Goal: Task Accomplishment & Management: Complete application form

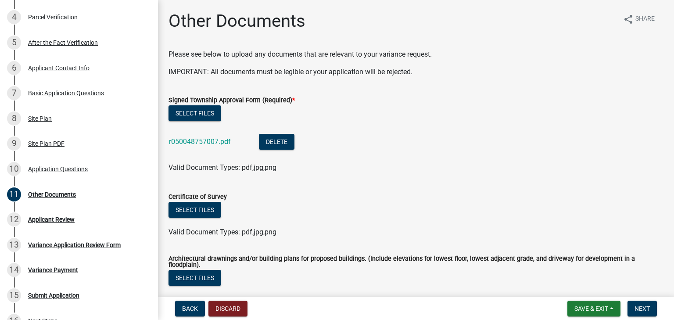
scroll to position [176, 0]
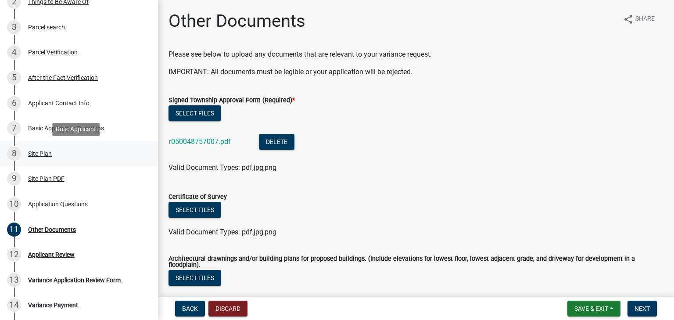
click at [45, 155] on div "Site Plan" at bounding box center [40, 153] width 24 height 6
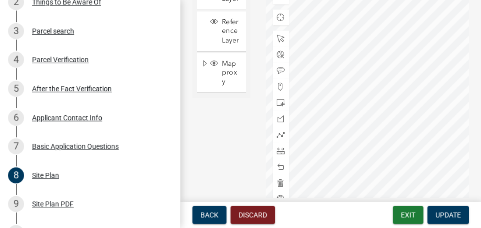
scroll to position [501, 0]
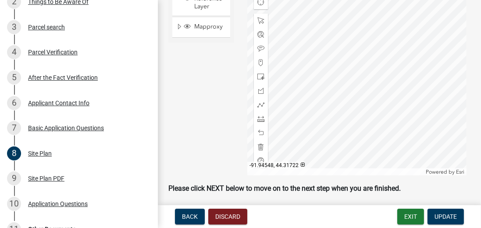
click at [309, 108] on div at bounding box center [356, 65] width 219 height 219
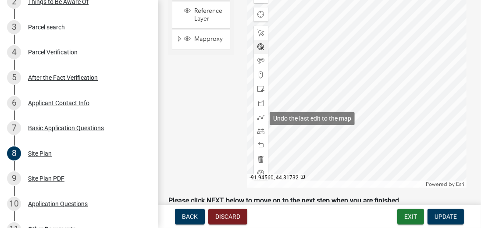
scroll to position [407, 0]
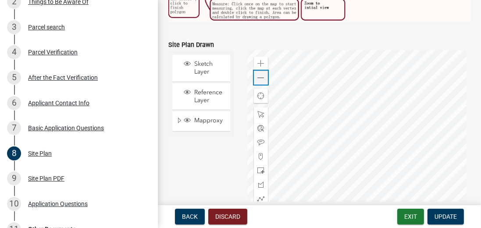
click at [258, 77] on span at bounding box center [261, 78] width 7 height 7
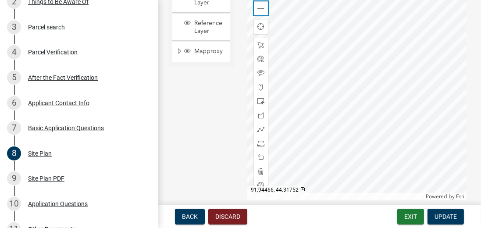
scroll to position [478, 0]
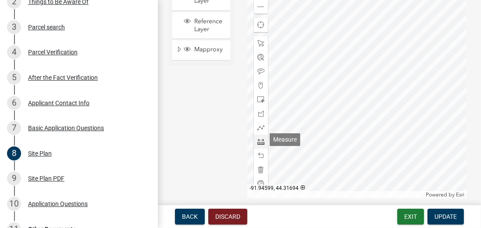
click at [261, 142] on span at bounding box center [261, 141] width 7 height 7
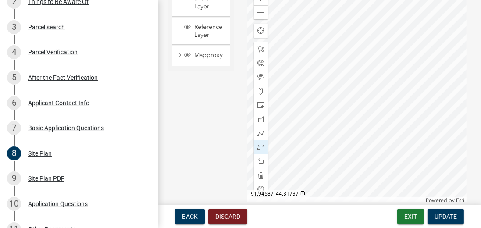
click at [279, 82] on div at bounding box center [356, 94] width 219 height 219
click at [278, 82] on div at bounding box center [356, 94] width 219 height 219
click at [412, 66] on div at bounding box center [356, 94] width 219 height 219
click at [413, 111] on div at bounding box center [356, 94] width 219 height 219
click at [277, 68] on div at bounding box center [356, 94] width 219 height 219
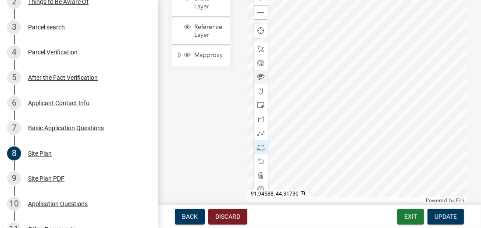
click at [277, 97] on div at bounding box center [356, 94] width 219 height 219
click at [276, 68] on div at bounding box center [356, 94] width 219 height 219
click at [412, 66] on div at bounding box center [356, 94] width 219 height 219
click at [277, 96] on div at bounding box center [356, 94] width 219 height 219
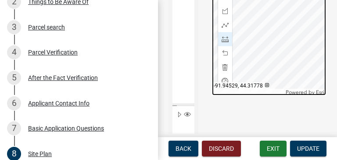
scroll to position [677, 0]
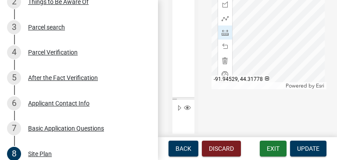
drag, startPoint x: 327, startPoint y: 101, endPoint x: 329, endPoint y: 97, distance: 4.5
click at [329, 97] on div "Sketch Layer Reference Layer Mapproxy Parcels Address Points Contours Cities Ci…" at bounding box center [247, 24] width 171 height 309
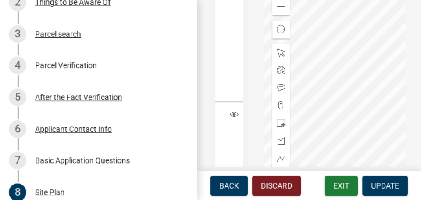
scroll to position [568, 0]
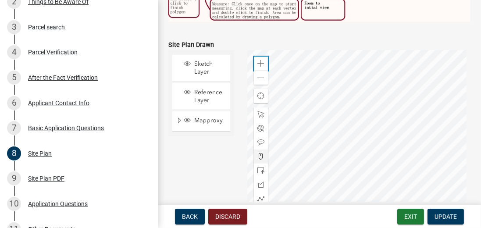
scroll to position [432, 0]
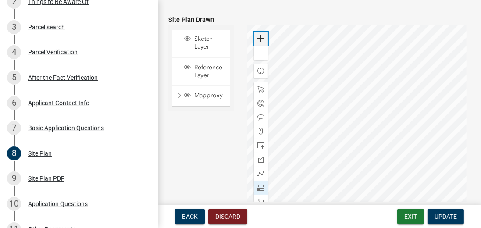
click at [260, 35] on span at bounding box center [261, 38] width 7 height 7
click at [259, 186] on span at bounding box center [261, 187] width 7 height 7
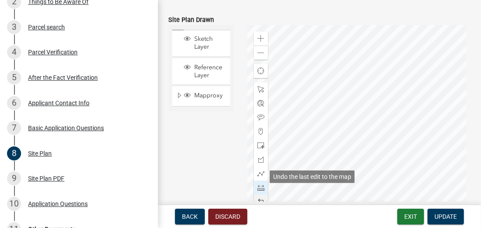
scroll to position [455, 0]
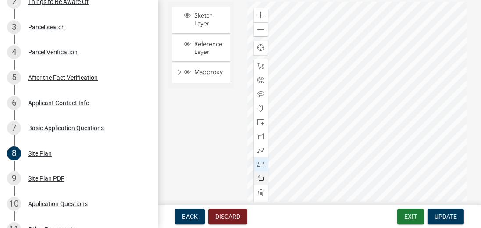
click at [273, 89] on div at bounding box center [356, 111] width 219 height 219
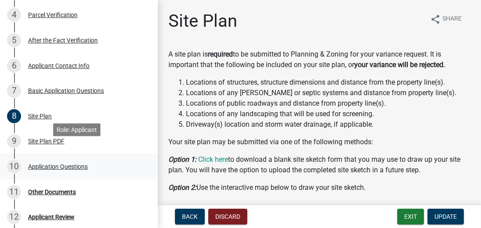
scroll to position [226, 0]
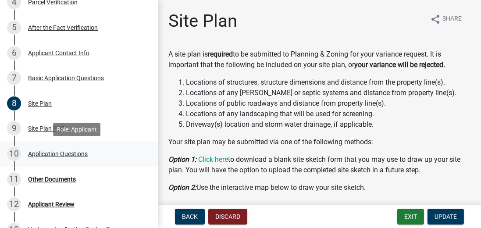
click at [65, 154] on div "Application Questions" at bounding box center [58, 154] width 60 height 6
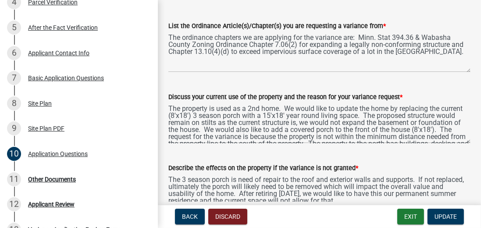
scroll to position [150, 0]
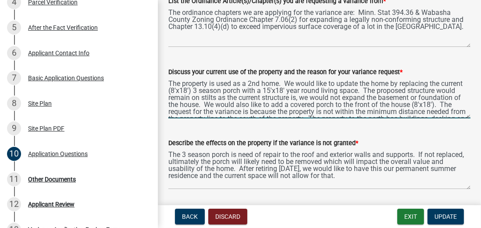
click at [337, 100] on textarea "The property is used as a 2nd home. We would like to update the home by replaci…" at bounding box center [319, 97] width 302 height 41
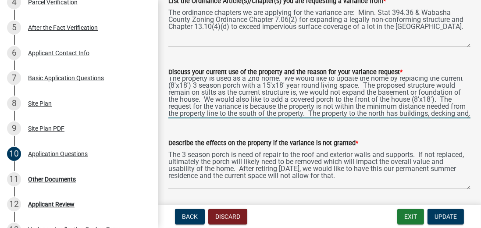
scroll to position [10, 0]
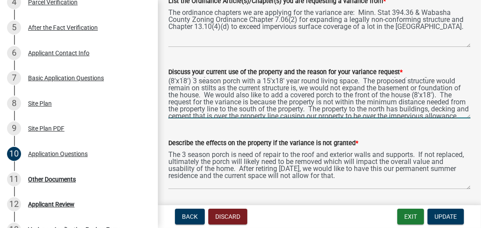
click at [186, 99] on textarea "The property is used as a 2nd home. We would like to update the home by replaci…" at bounding box center [319, 97] width 302 height 41
type textarea "The property is used as a 2nd home. We would like to update the home by replaci…"
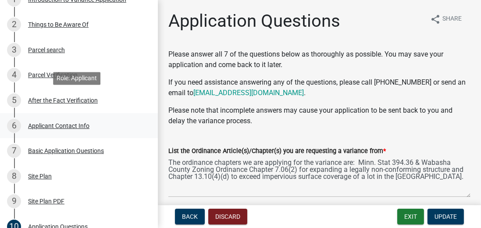
scroll to position [150, 0]
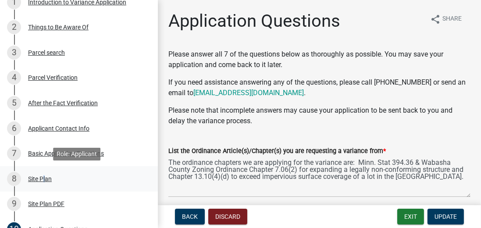
click at [42, 176] on div "Site Plan" at bounding box center [40, 179] width 24 height 6
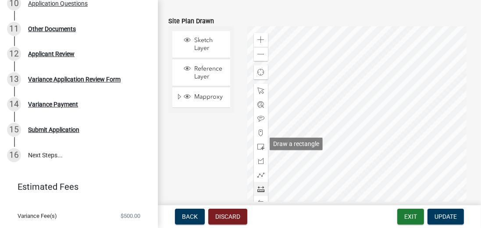
scroll to position [432, 0]
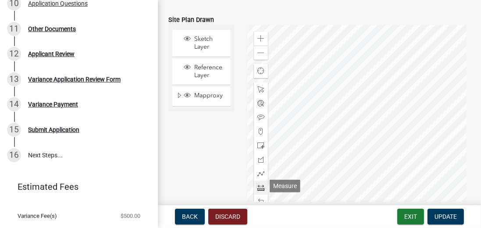
click at [262, 186] on span at bounding box center [261, 187] width 7 height 7
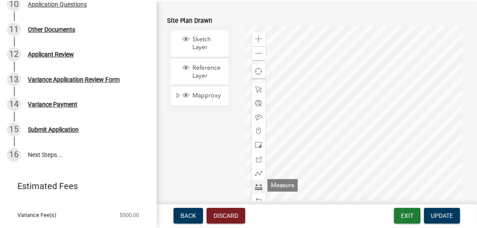
scroll to position [455, 0]
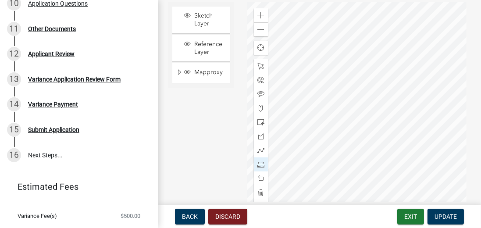
click at [313, 90] on div at bounding box center [356, 111] width 219 height 219
click at [377, 132] on div at bounding box center [356, 111] width 219 height 219
click at [362, 111] on div at bounding box center [356, 111] width 219 height 219
click at [237, 215] on button "Discard" at bounding box center [227, 217] width 39 height 16
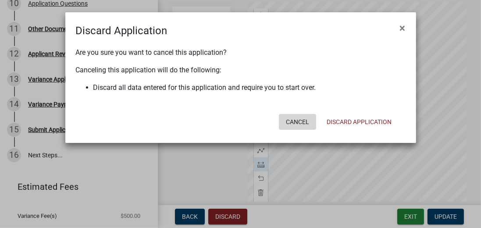
click at [295, 120] on button "Cancel" at bounding box center [297, 122] width 37 height 16
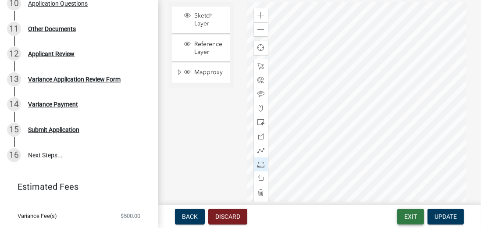
click at [412, 216] on button "Exit" at bounding box center [411, 217] width 27 height 16
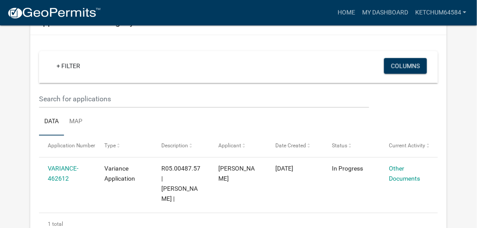
scroll to position [564, 0]
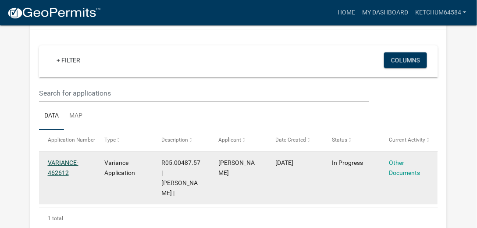
click at [61, 159] on link "VARIANCE-462612" at bounding box center [63, 167] width 31 height 17
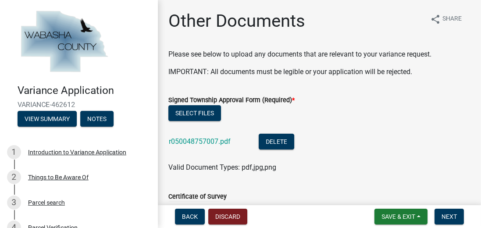
click at [434, 108] on div "Select files" at bounding box center [319, 114] width 302 height 18
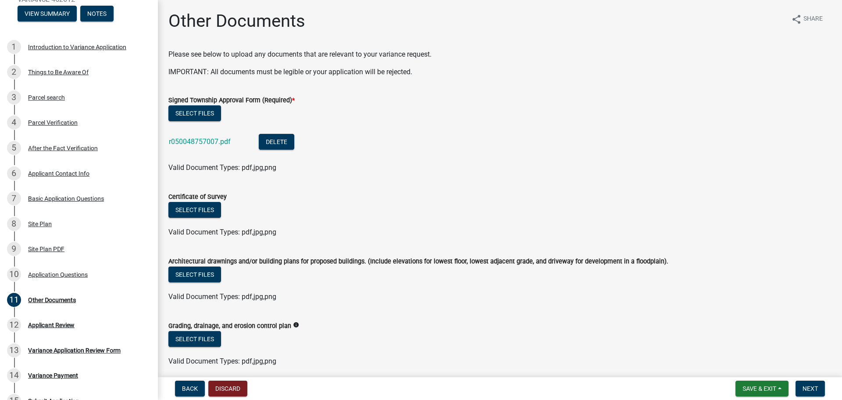
scroll to position [146, 0]
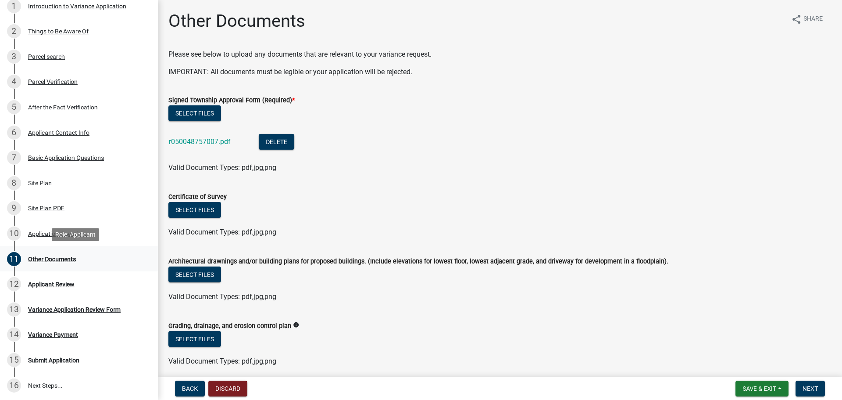
click at [49, 258] on div "Other Documents" at bounding box center [52, 259] width 48 height 6
click at [63, 258] on div "Other Documents" at bounding box center [52, 259] width 48 height 6
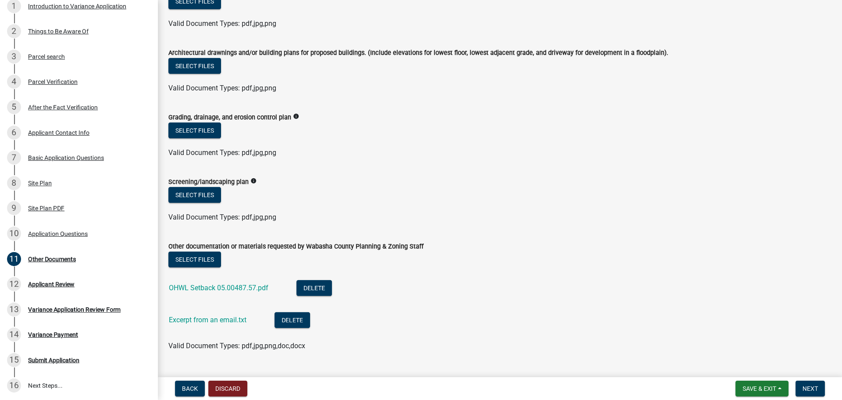
scroll to position [201, 0]
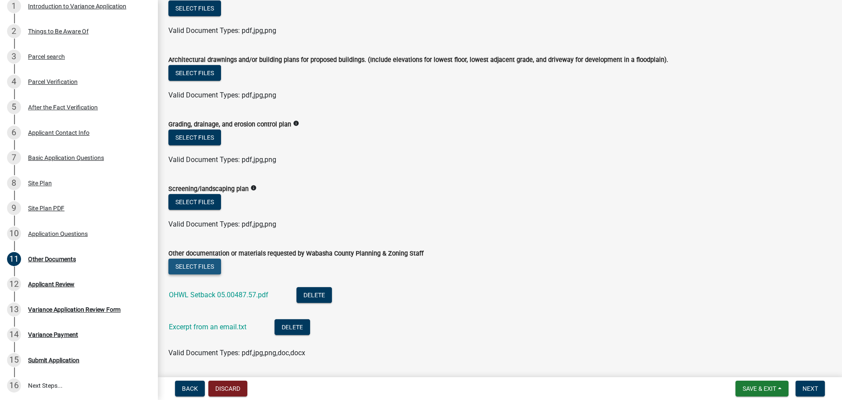
click at [206, 264] on button "Select files" at bounding box center [194, 266] width 53 height 16
click at [207, 265] on button "Select files" at bounding box center [194, 266] width 53 height 16
click at [202, 265] on button "Select files" at bounding box center [194, 266] width 53 height 16
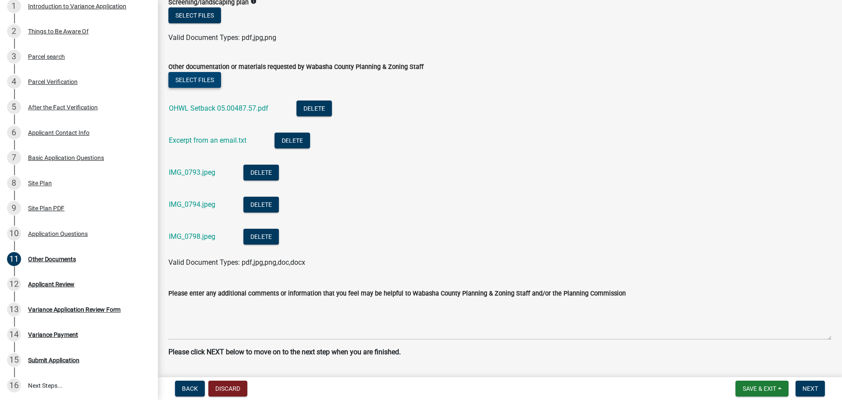
scroll to position [413, 0]
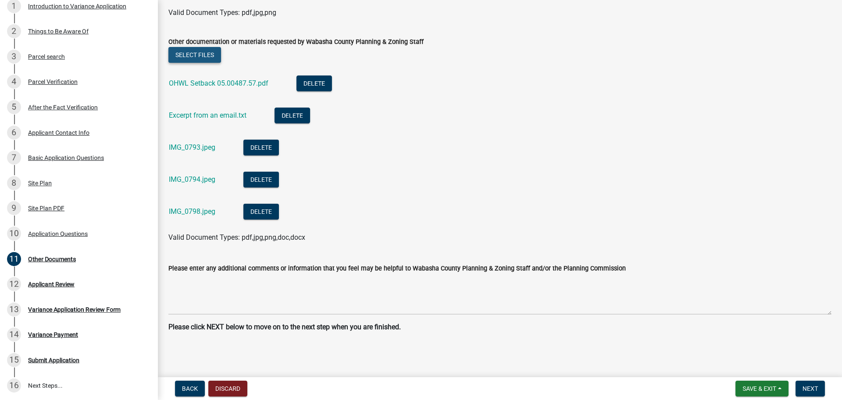
click at [211, 57] on button "Select files" at bounding box center [194, 55] width 53 height 16
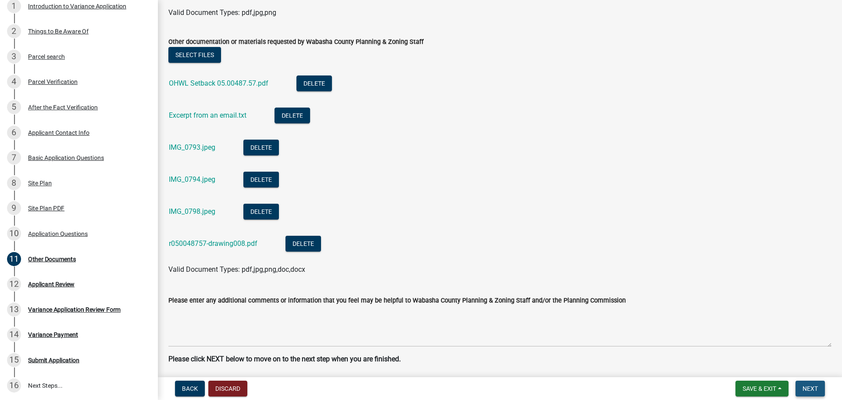
click at [673, 319] on button "Next" at bounding box center [810, 388] width 29 height 16
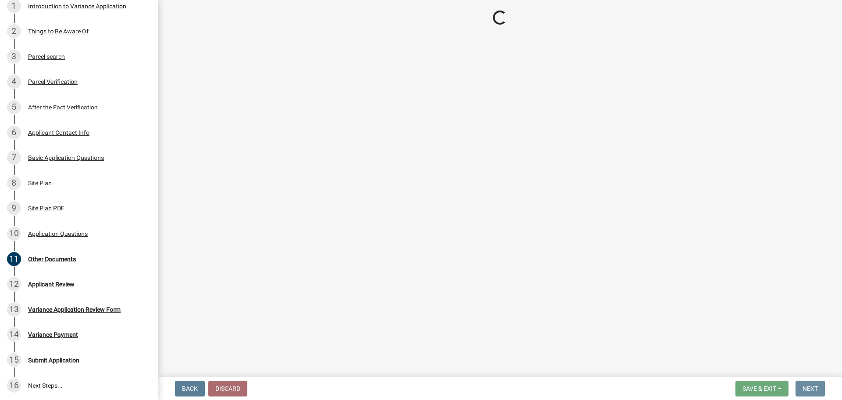
scroll to position [0, 0]
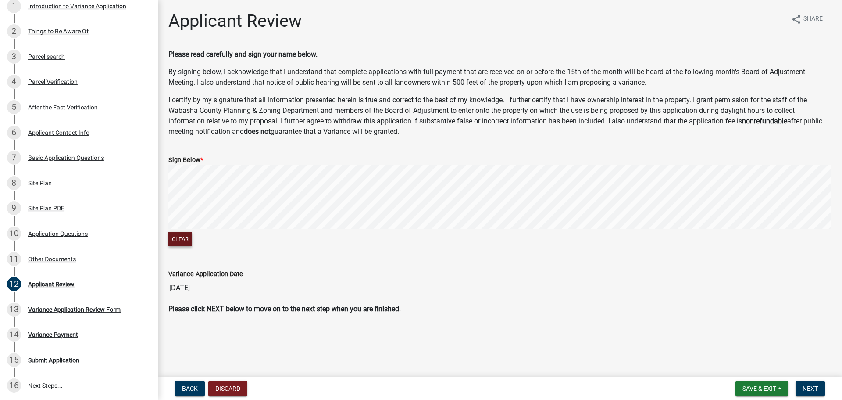
click at [186, 243] on button "Clear" at bounding box center [180, 239] width 24 height 14
click at [673, 319] on span "Next" at bounding box center [810, 388] width 15 height 7
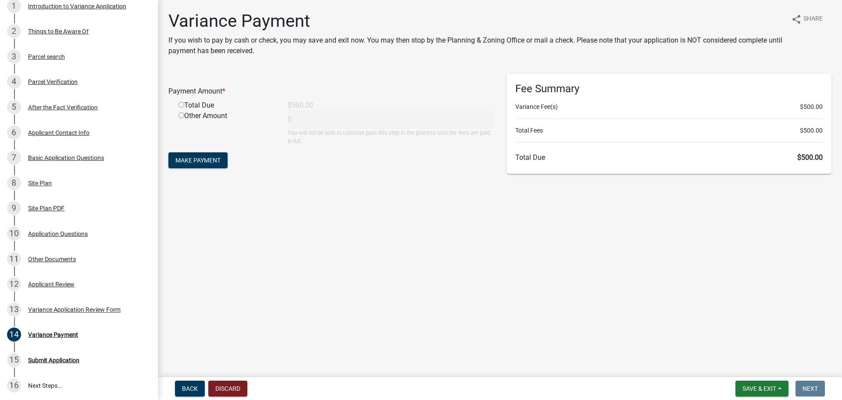
click at [193, 101] on div "Total Due" at bounding box center [226, 105] width 109 height 11
click at [184, 110] on div "Total Due" at bounding box center [226, 105] width 109 height 11
click at [182, 104] on input "radio" at bounding box center [182, 105] width 6 height 6
radio input "true"
type input "500"
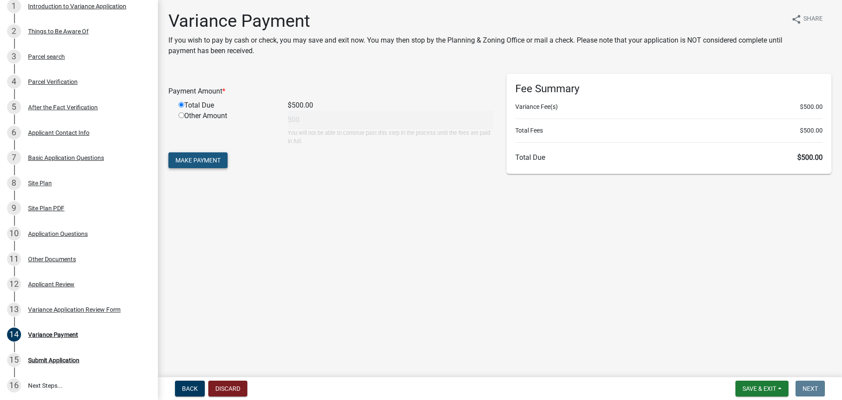
click at [201, 163] on span "Make Payment" at bounding box center [198, 160] width 45 height 7
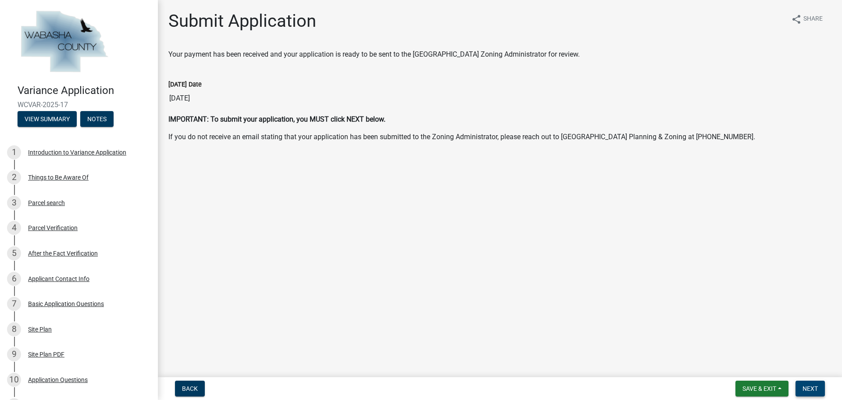
click at [807, 392] on button "Next" at bounding box center [810, 388] width 29 height 16
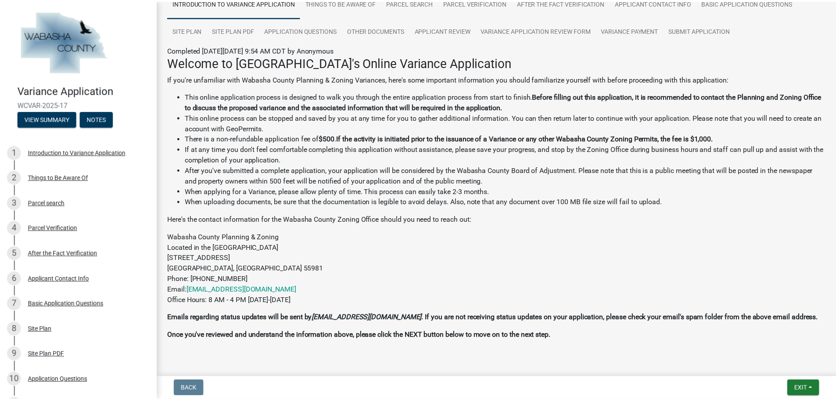
scroll to position [78, 0]
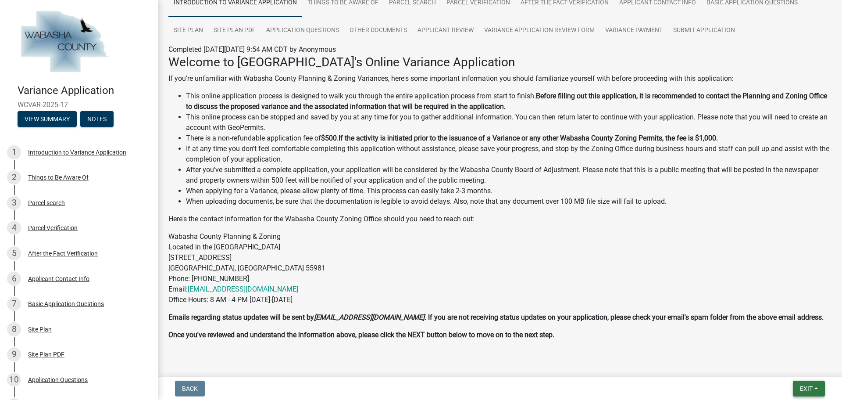
click at [818, 389] on button "Exit" at bounding box center [809, 388] width 32 height 16
click at [799, 366] on button "Save & Exit" at bounding box center [790, 365] width 70 height 21
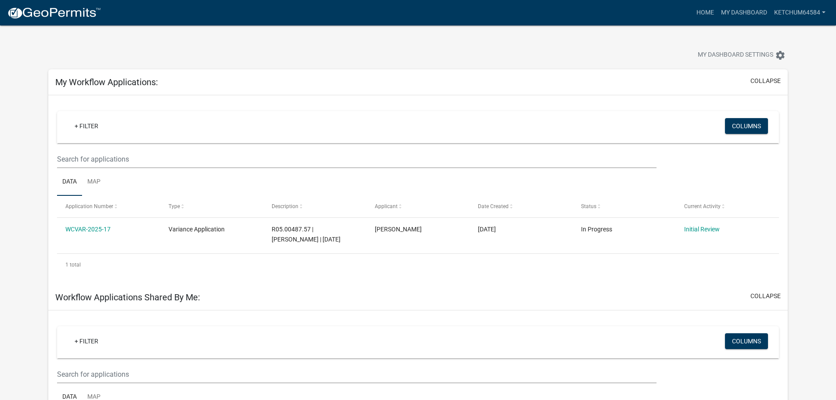
drag, startPoint x: 799, startPoint y: 366, endPoint x: 826, endPoint y: 420, distance: 60.2
click at [826, 399] on html "Internet Explorer does NOT work with GeoPermits. Get a new browser for more sec…" at bounding box center [418, 200] width 836 height 400
